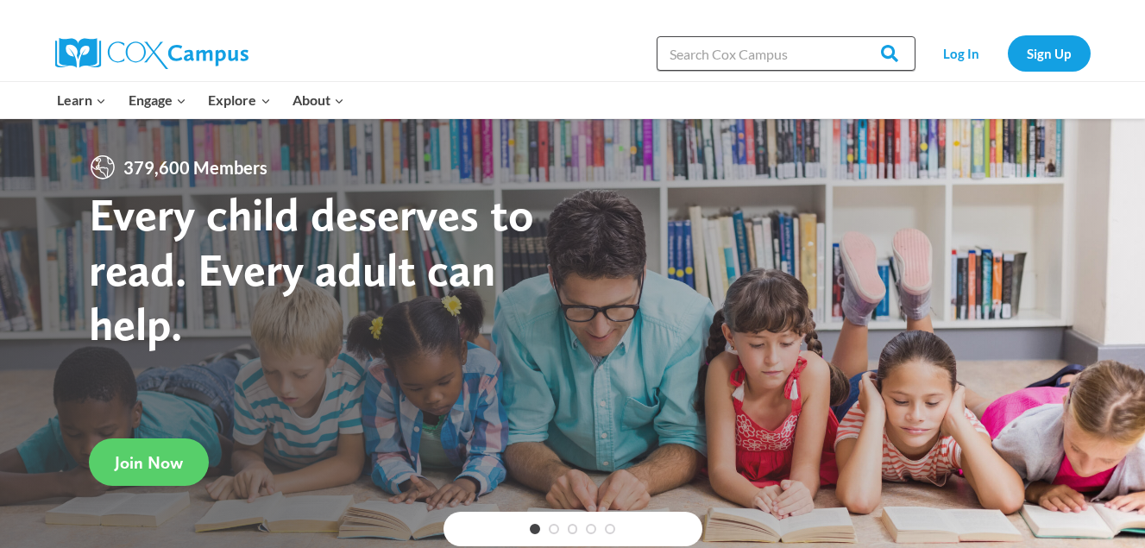
click at [766, 41] on input "Search in [URL][DOMAIN_NAME]" at bounding box center [786, 53] width 259 height 35
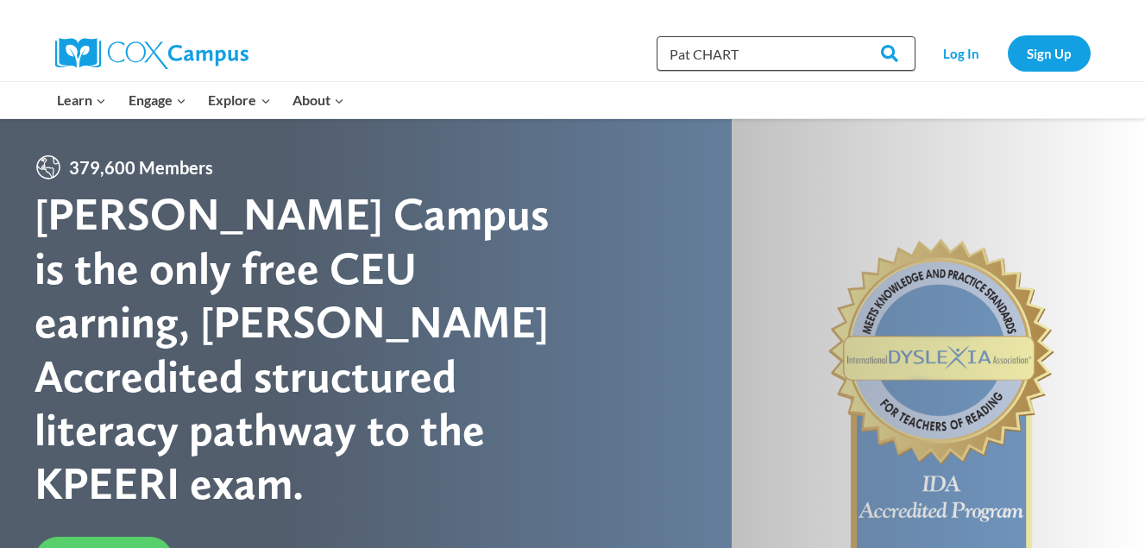
type input "Pat CHART"
click at [848, 36] on input "Search" at bounding box center [881, 53] width 67 height 35
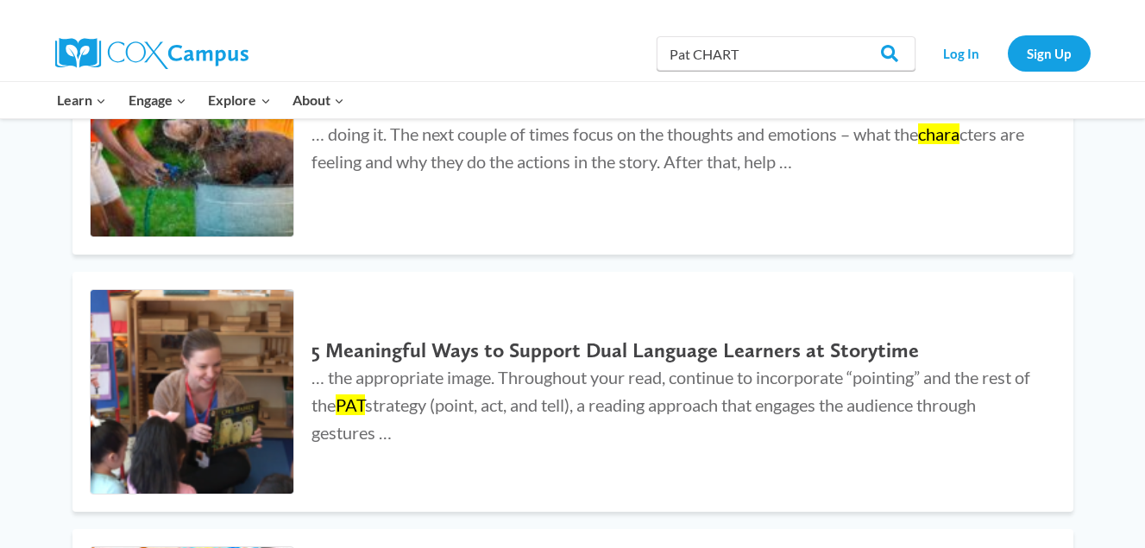
scroll to position [839, 0]
click at [396, 338] on h2 "5 Meaningful Ways to Support Dual Language Learners at Storytime" at bounding box center [675, 349] width 727 height 25
click at [1023, 435] on p "… the appropriate image. Throughout your read, continue to incorporate “pointin…" at bounding box center [675, 403] width 727 height 83
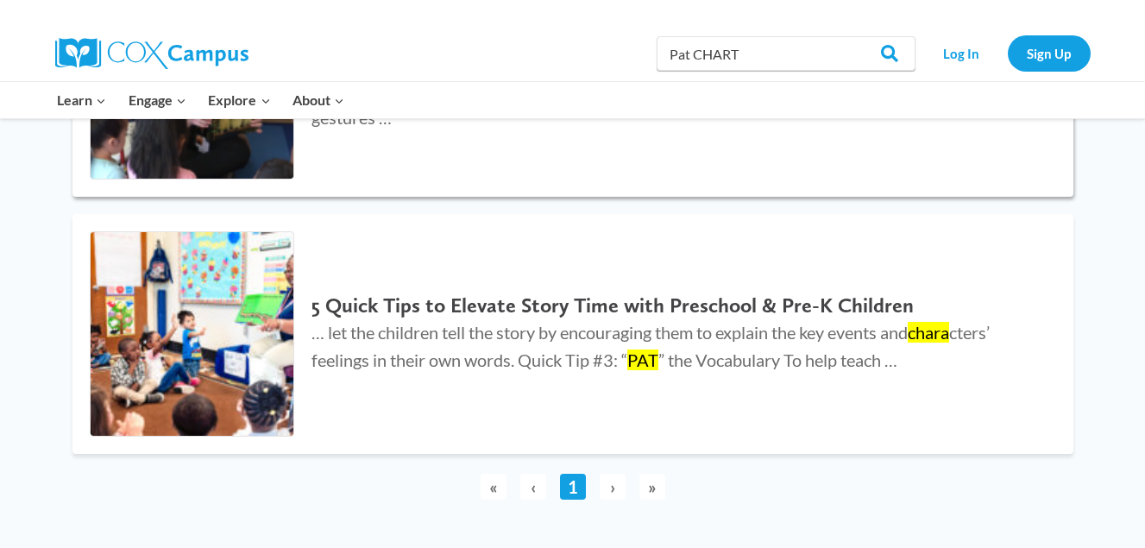
scroll to position [1152, 0]
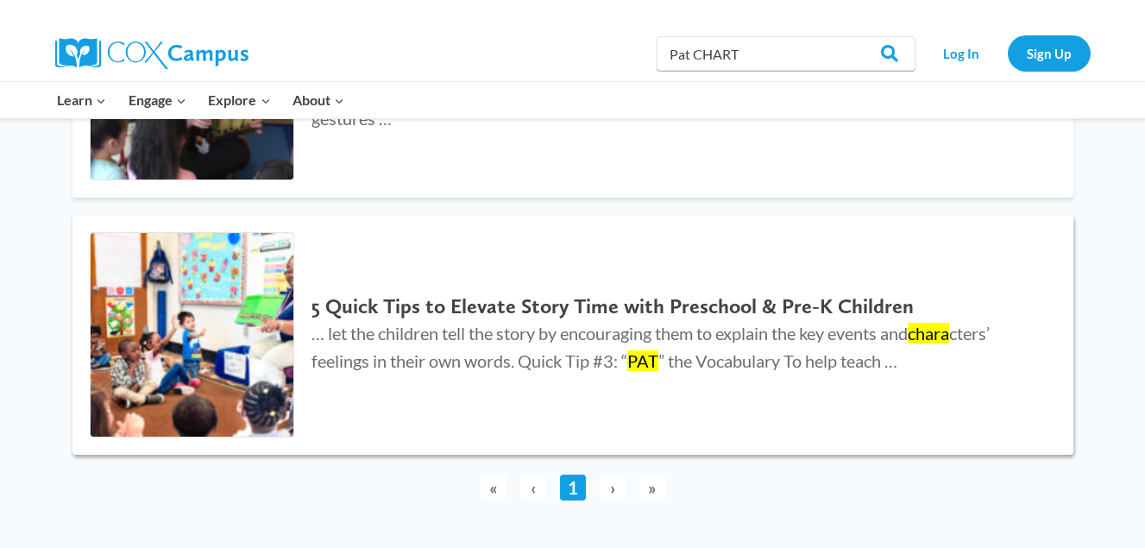
click at [553, 310] on h2 "5 Quick Tips to Elevate Story Time with Preschool & Pre-K Children" at bounding box center [675, 306] width 727 height 25
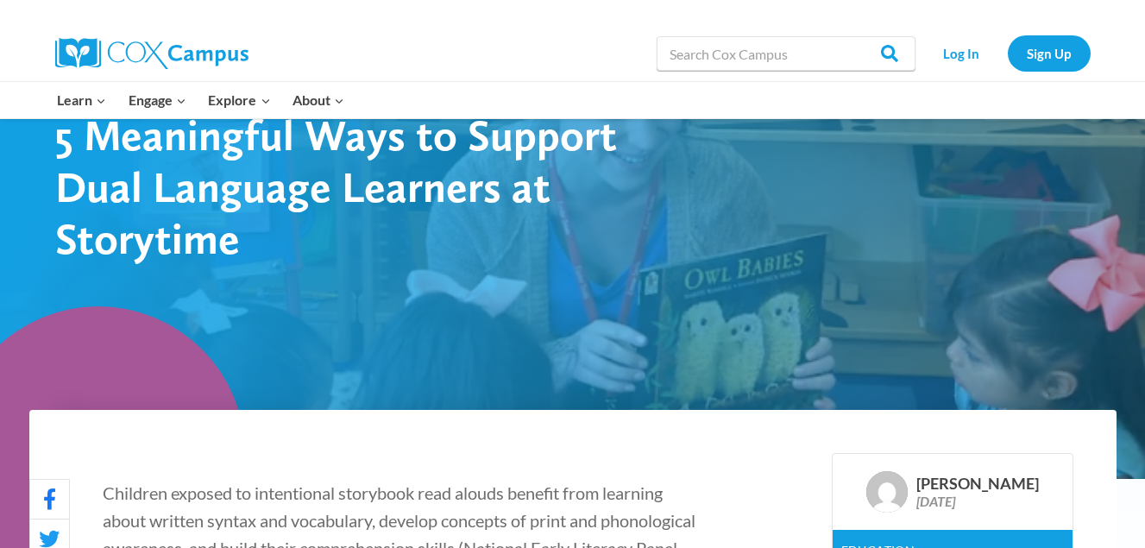
scroll to position [192, 0]
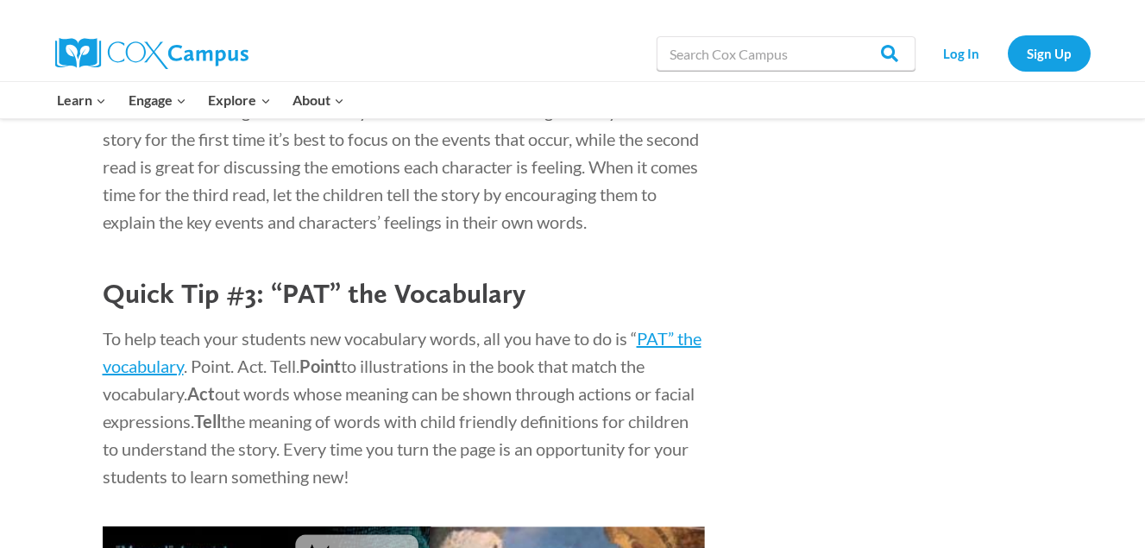
scroll to position [1733, 0]
click at [649, 367] on span "PAT” the vocabulary" at bounding box center [402, 351] width 599 height 48
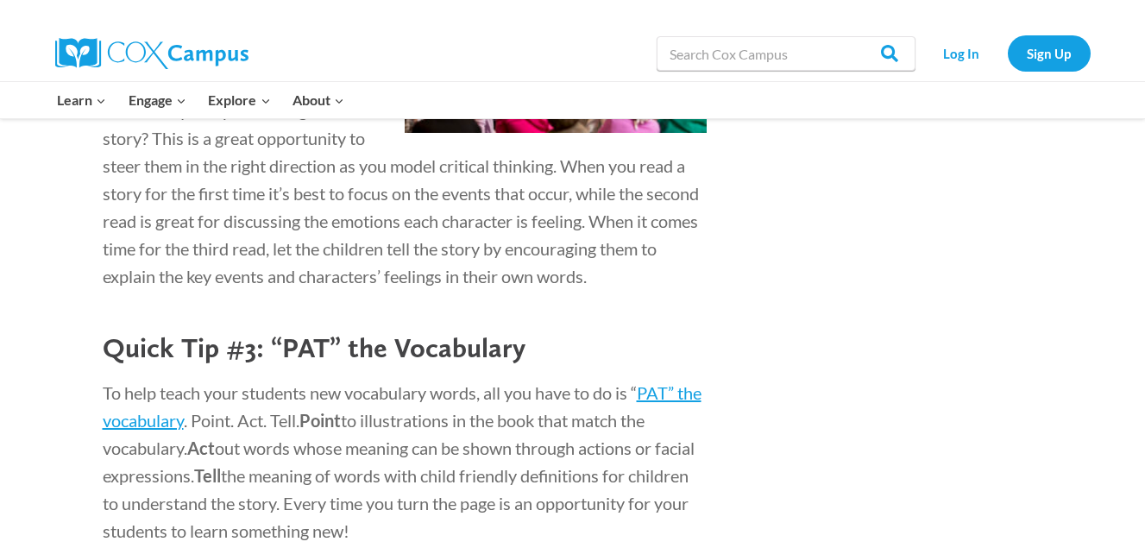
scroll to position [1677, 0]
click at [185, 431] on span "PAT” the vocabulary" at bounding box center [402, 407] width 599 height 48
click at [664, 418] on span "PAT” the vocabulary" at bounding box center [402, 407] width 599 height 48
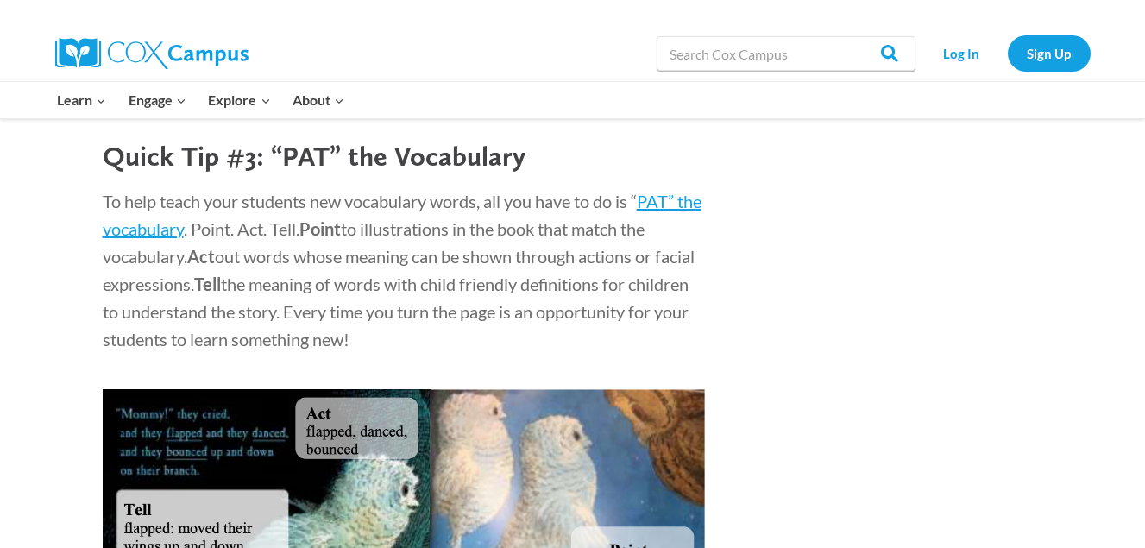
scroll to position [1867, 0]
